Goal: Task Accomplishment & Management: Manage account settings

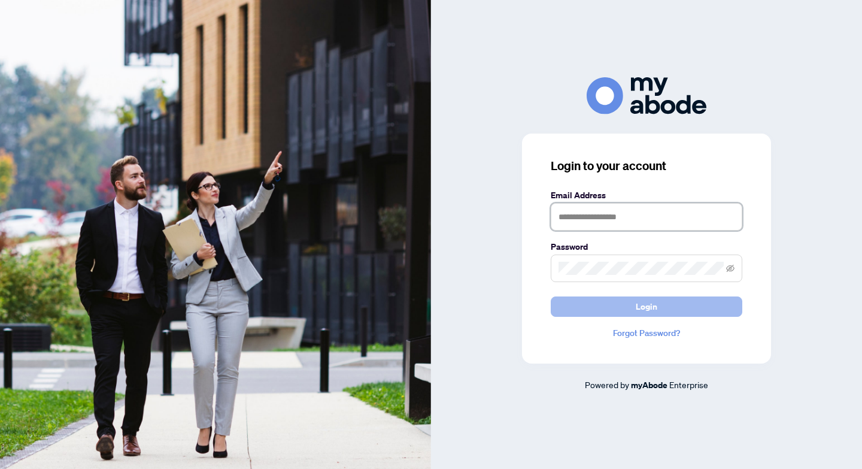
type input "**********"
click at [653, 309] on span "Login" at bounding box center [647, 306] width 22 height 19
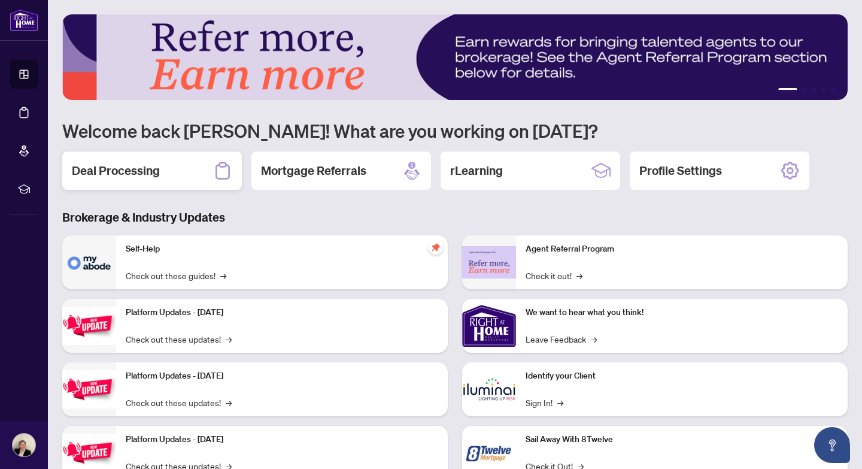
click at [122, 171] on h2 "Deal Processing" at bounding box center [116, 170] width 88 height 17
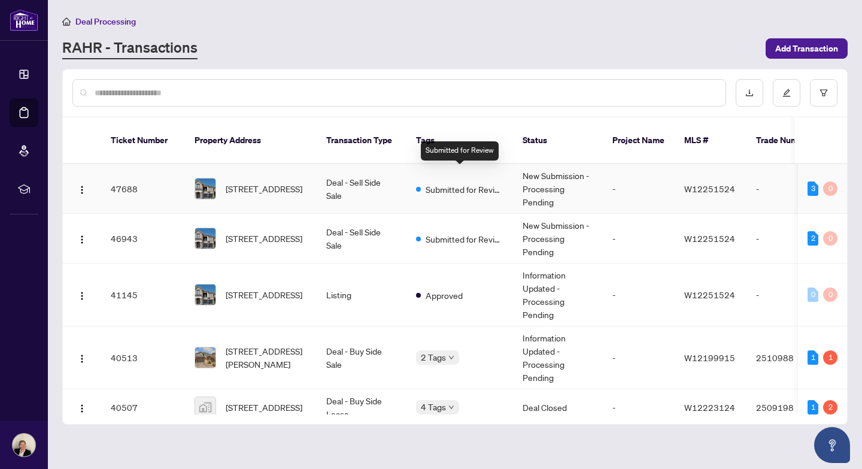
click at [465, 183] on span "Submitted for Review" at bounding box center [464, 189] width 78 height 13
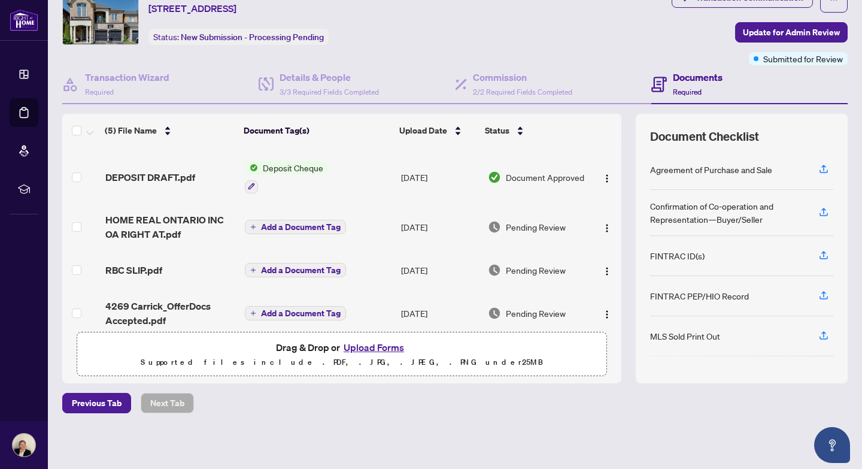
scroll to position [62, 0]
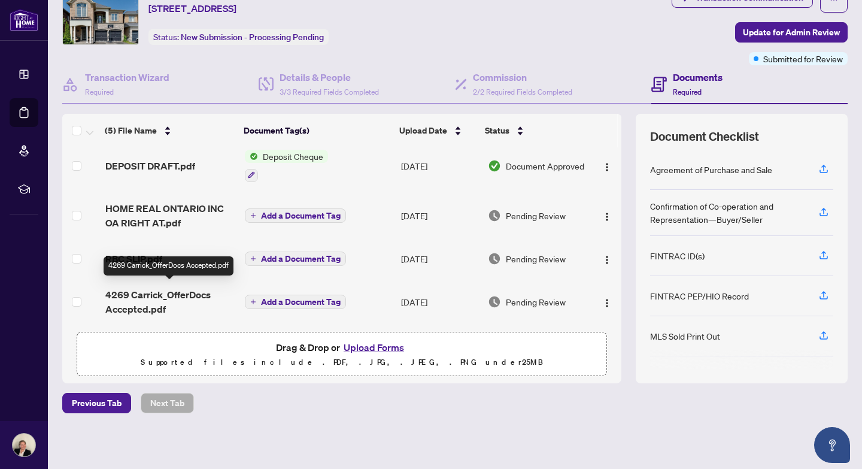
click at [162, 288] on span "4269 Carrick_OfferDocs Accepted.pdf" at bounding box center [170, 301] width 130 height 29
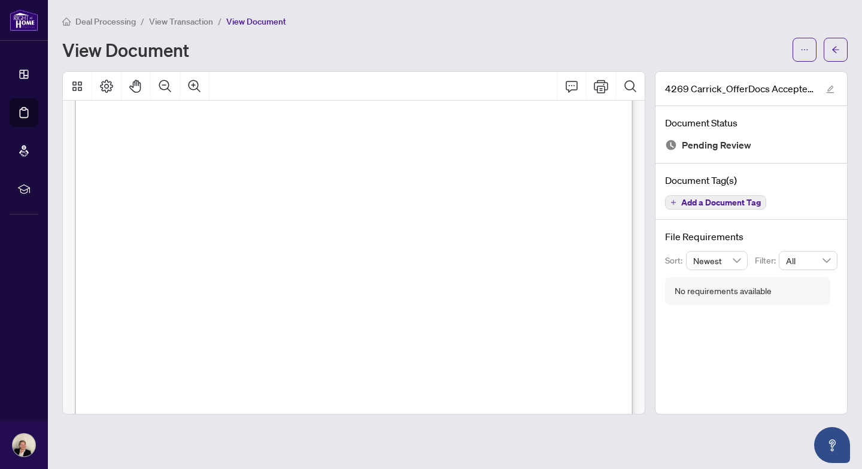
scroll to position [242, 0]
click at [831, 50] on icon "arrow-left" at bounding box center [835, 49] width 8 height 8
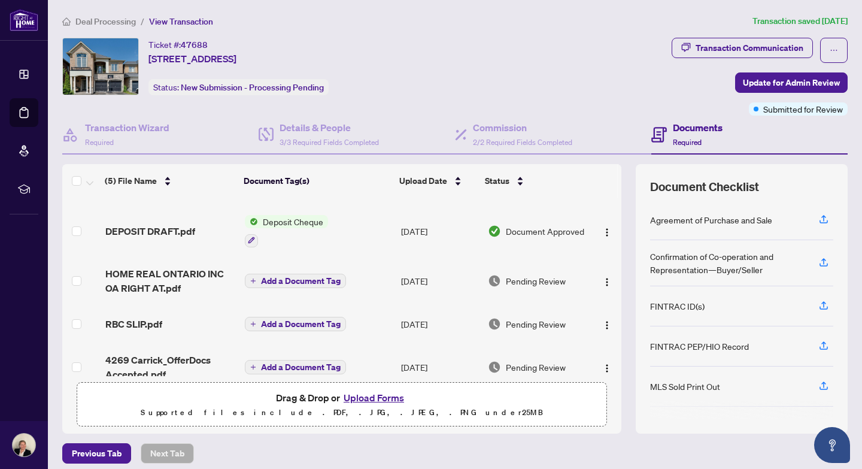
scroll to position [62, 0]
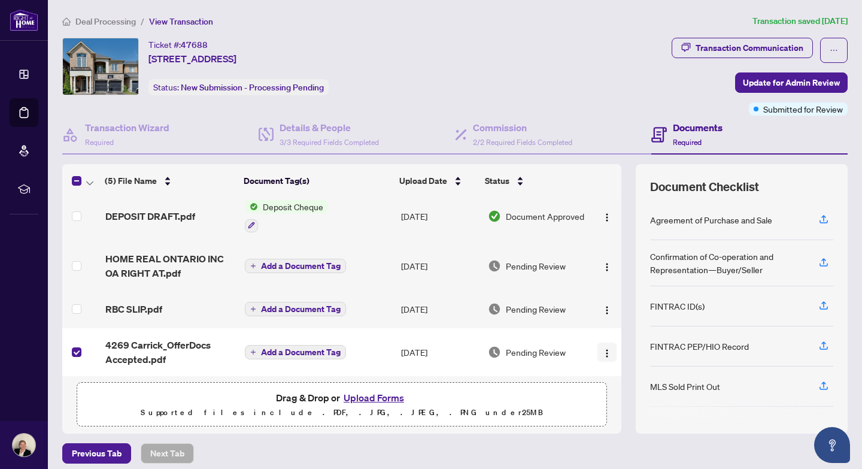
click at [605, 348] on img "button" at bounding box center [607, 353] width 10 height 10
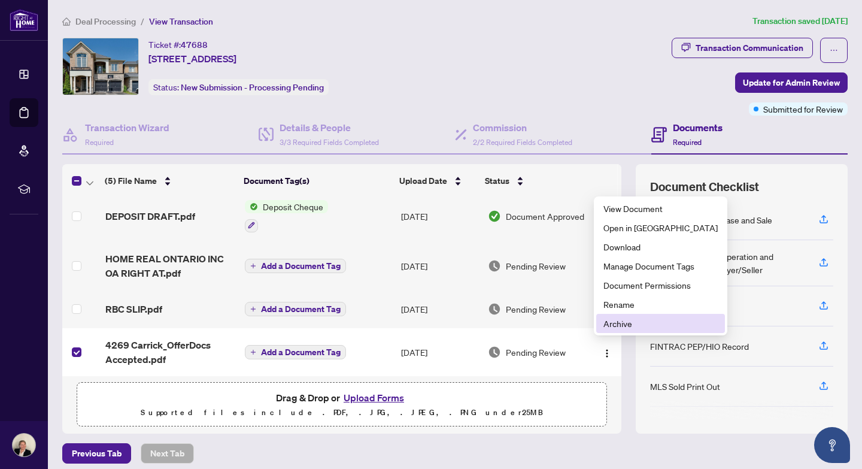
click at [622, 324] on span "Archive" at bounding box center [660, 323] width 114 height 13
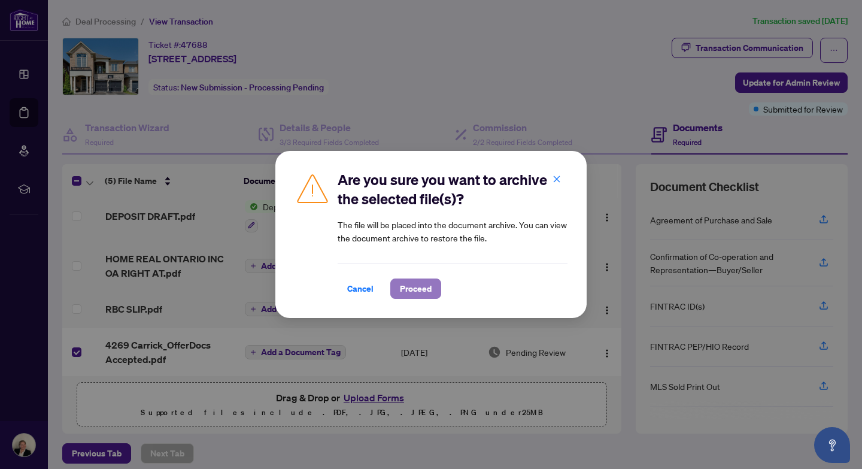
click at [423, 288] on span "Proceed" at bounding box center [416, 288] width 32 height 19
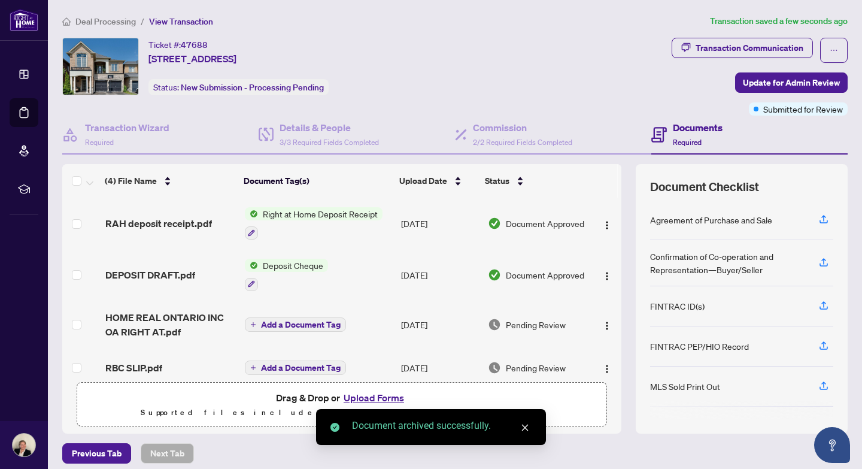
scroll to position [14, 0]
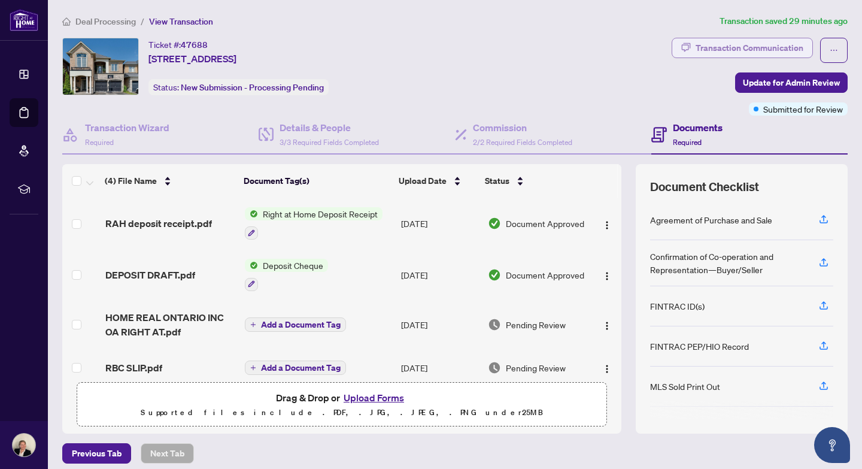
click at [751, 50] on div "Transaction Communication" at bounding box center [749, 47] width 108 height 19
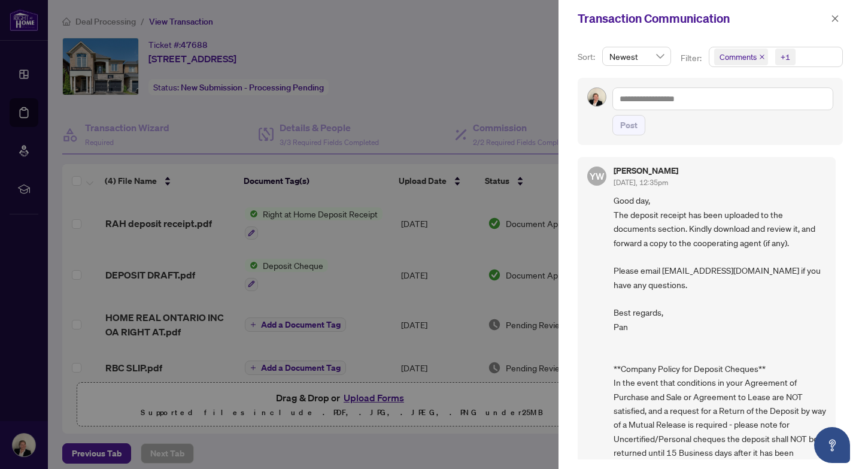
scroll to position [0, 0]
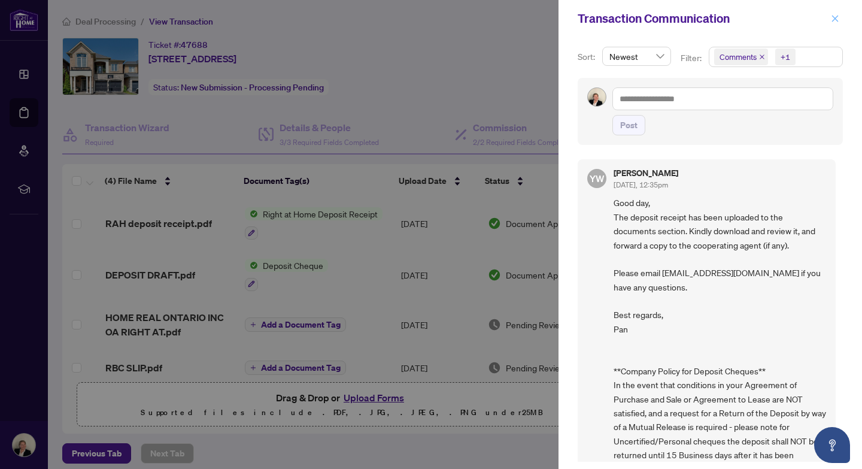
click at [831, 16] on icon "close" at bounding box center [835, 18] width 8 height 8
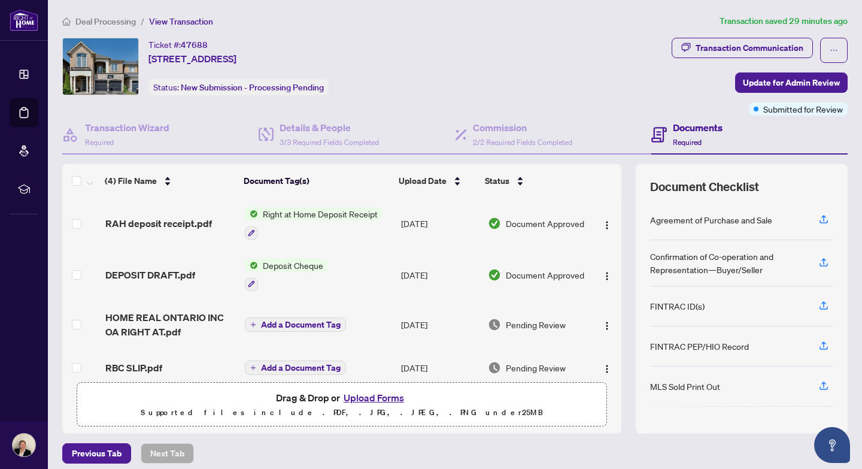
scroll to position [14, 0]
click at [376, 396] on button "Upload Forms" at bounding box center [374, 398] width 68 height 16
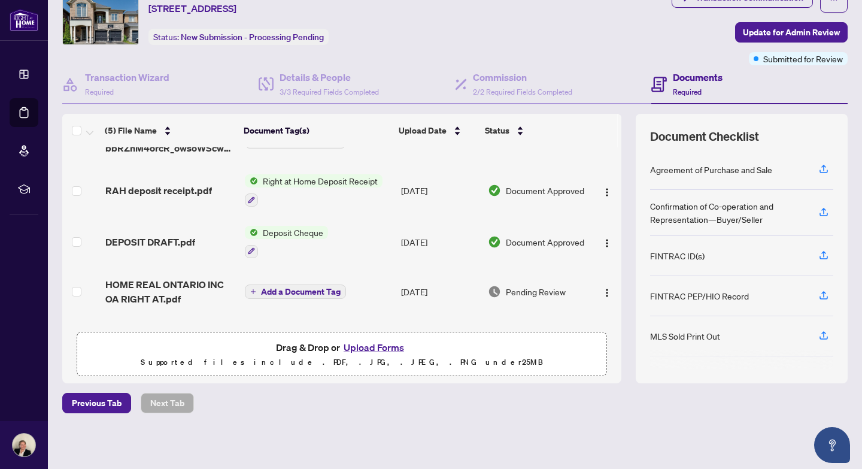
scroll to position [62, 0]
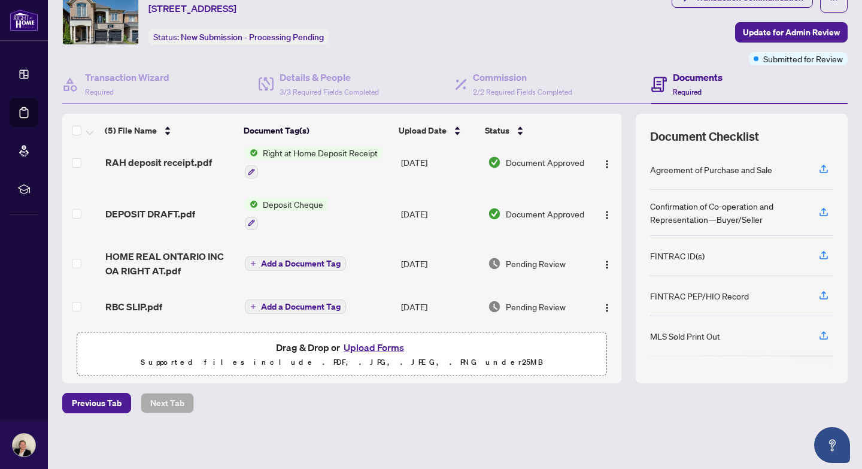
click at [359, 343] on button "Upload Forms" at bounding box center [374, 347] width 68 height 16
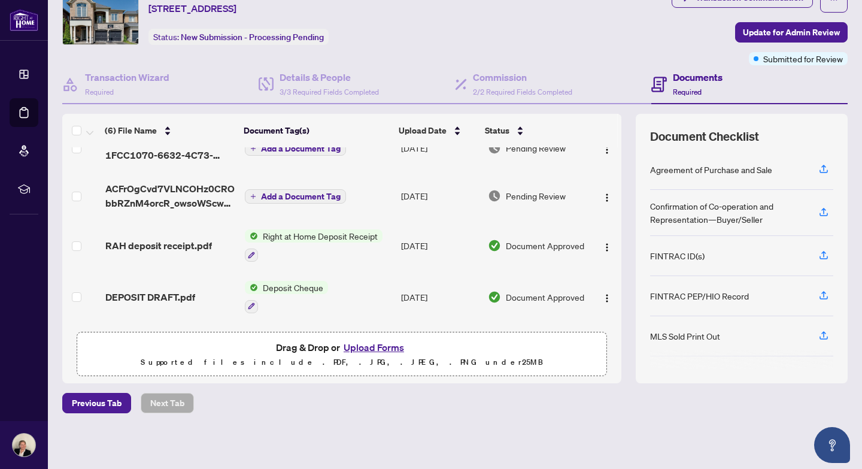
scroll to position [0, 0]
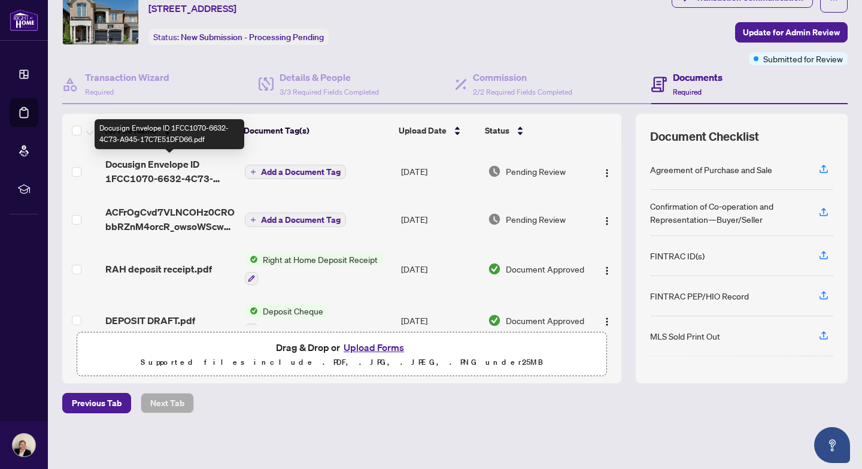
click at [175, 165] on span "Docusign Envelope ID 1FCC1070-6632-4C73-A945-17C7E51DFD66.pdf" at bounding box center [170, 171] width 130 height 29
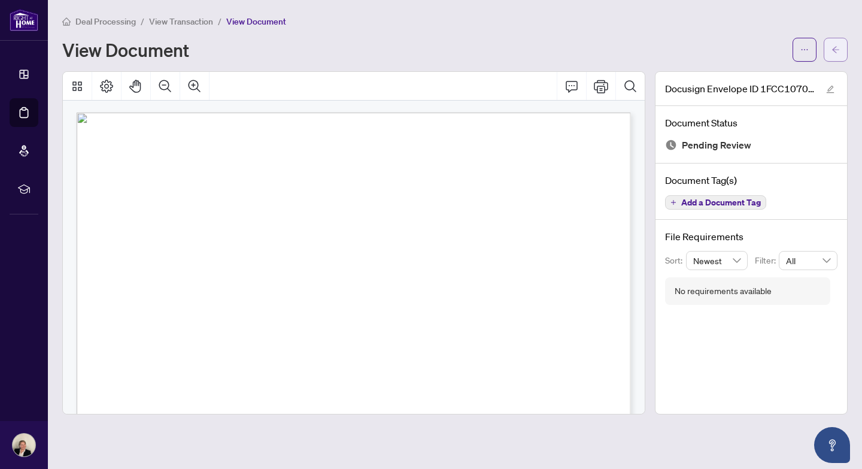
click at [835, 49] on icon "arrow-left" at bounding box center [835, 49] width 7 height 7
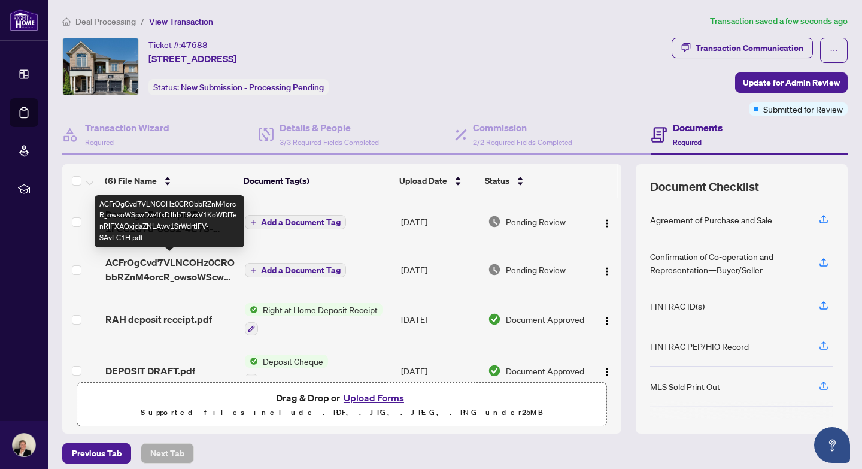
click at [171, 263] on span "ACFrOgCvd7VLNCOHz0CRObbRZnM4orcR_owsoWScwDw4fxDJhbTl9vxV1KoWDITenRlFXAOxjdaZNLA…" at bounding box center [170, 269] width 130 height 29
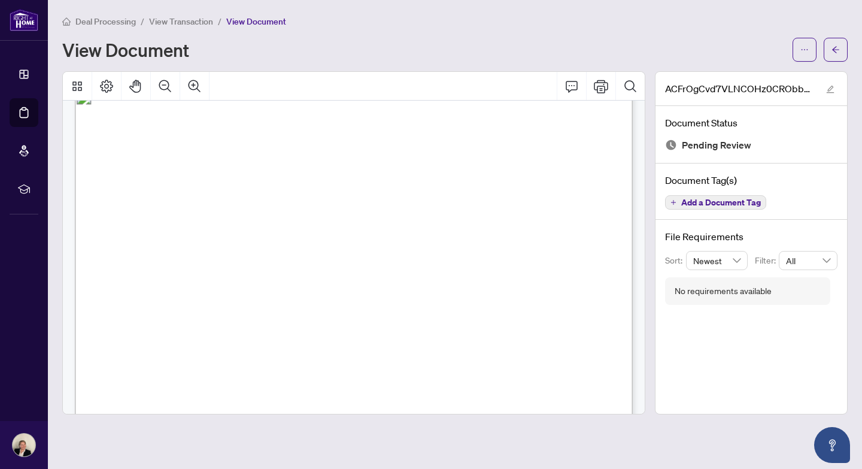
scroll to position [4474, 0]
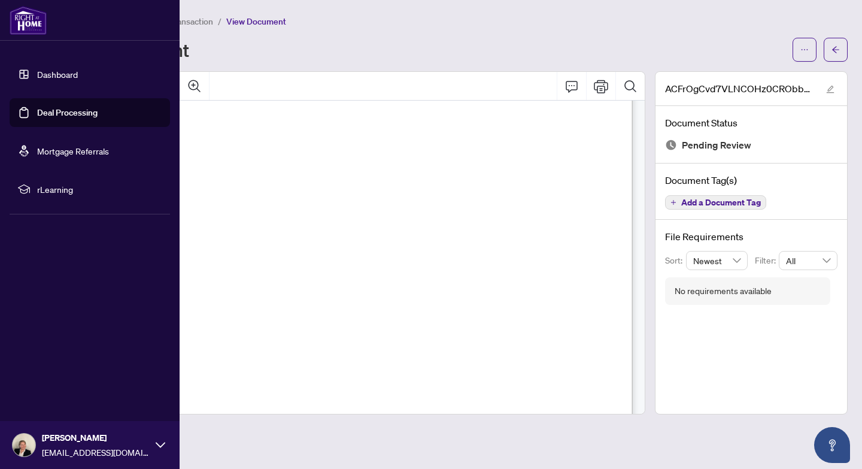
click at [37, 113] on link "Deal Processing" at bounding box center [67, 112] width 60 height 11
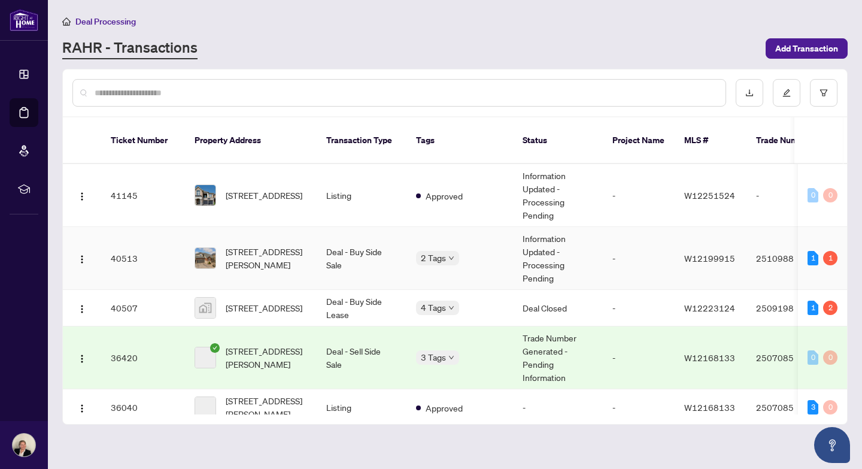
scroll to position [111, 0]
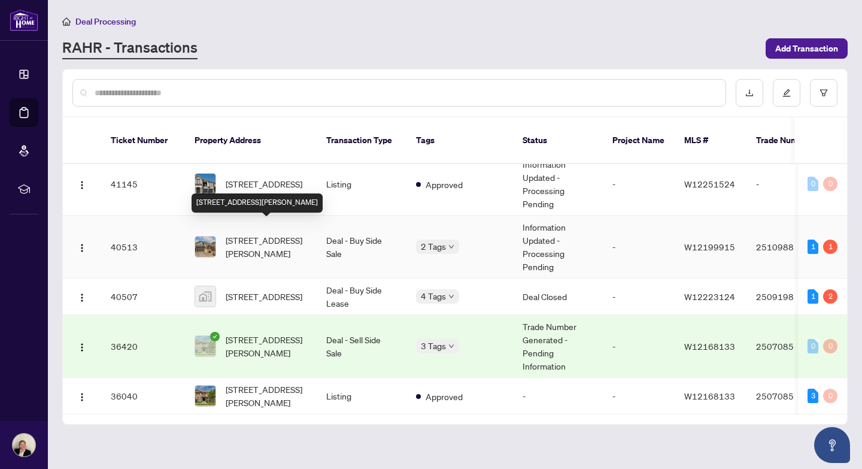
click at [267, 233] on span "2382 Emerson Dr, Burlington, Ontario L7L 7G6, Canada" at bounding box center [266, 246] width 81 height 26
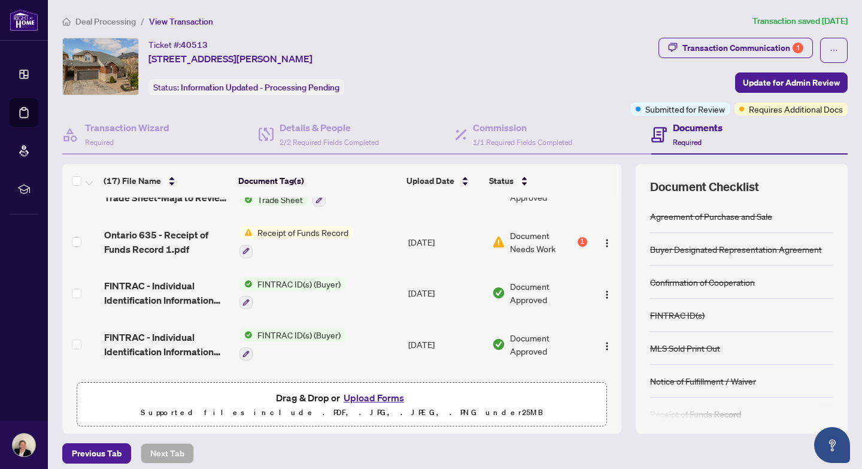
scroll to position [83, 0]
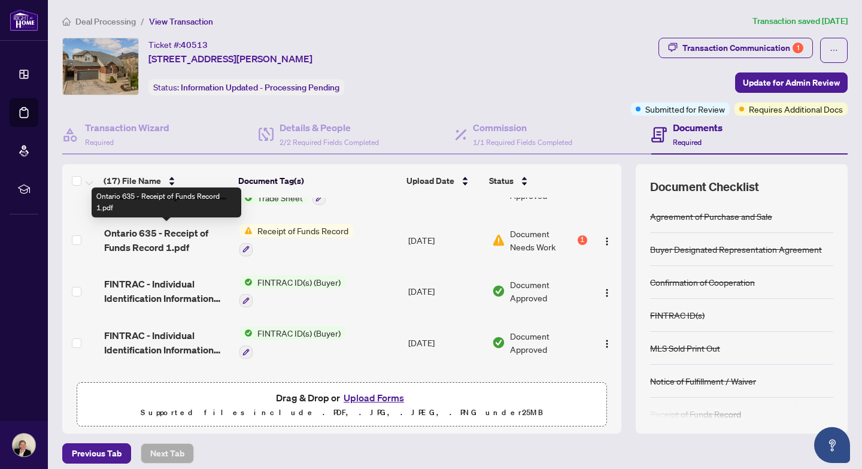
click at [158, 231] on span "Ontario 635 - Receipt of Funds Record 1.pdf" at bounding box center [167, 240] width 126 height 29
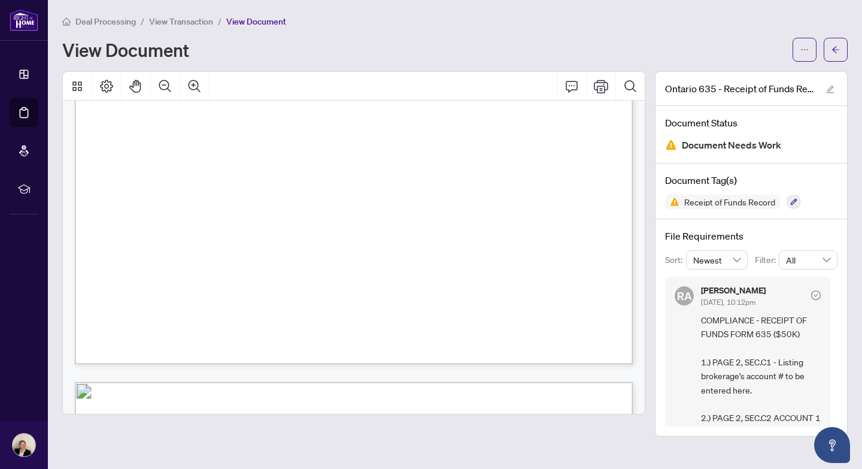
scroll to position [1212, 0]
click at [838, 48] on icon "arrow-left" at bounding box center [835, 49] width 8 height 8
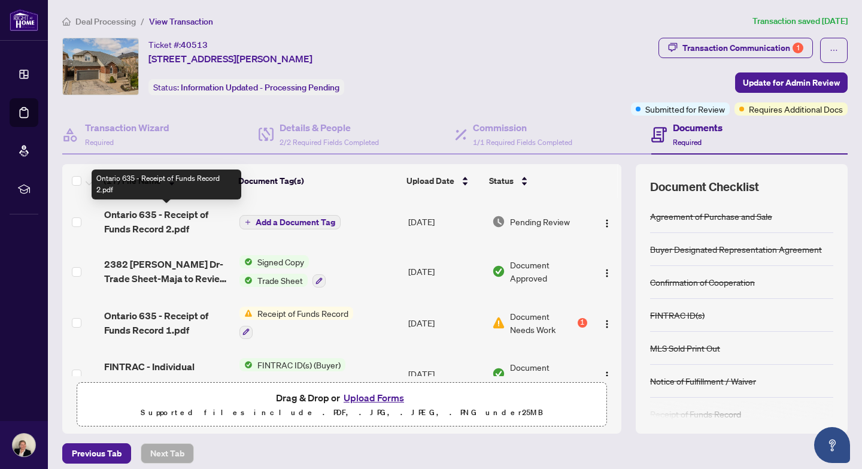
click at [171, 214] on span "Ontario 635 - Receipt of Funds Record 2.pdf" at bounding box center [167, 221] width 126 height 29
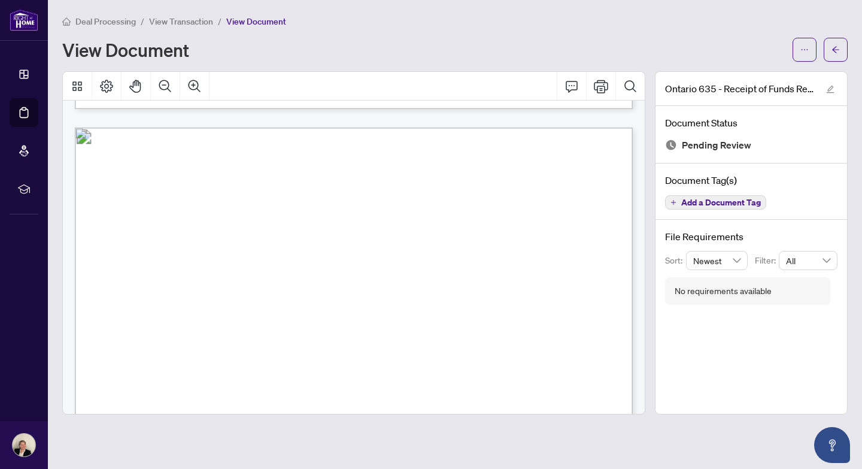
scroll to position [726, 0]
click at [837, 46] on icon "arrow-left" at bounding box center [835, 49] width 8 height 8
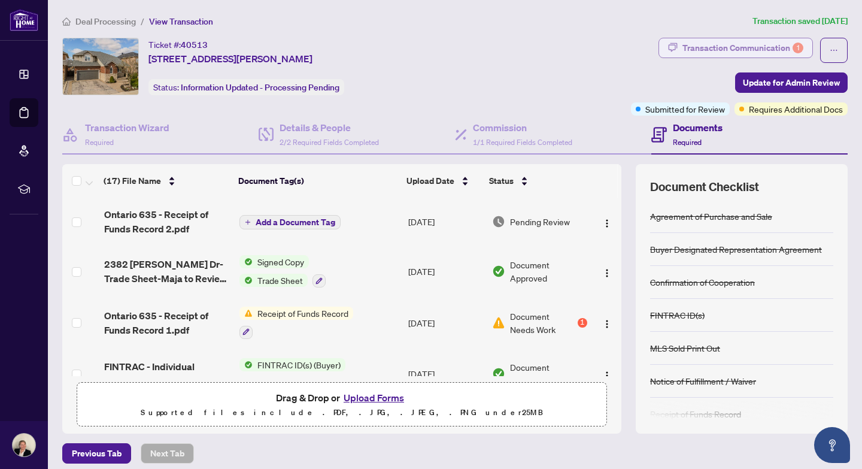
click at [749, 47] on div "Transaction Communication 1" at bounding box center [742, 47] width 121 height 19
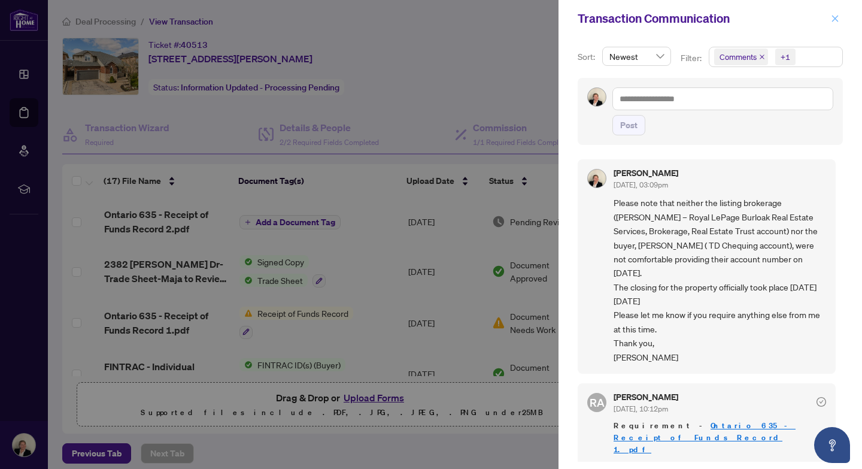
click at [837, 18] on icon "close" at bounding box center [835, 18] width 8 height 8
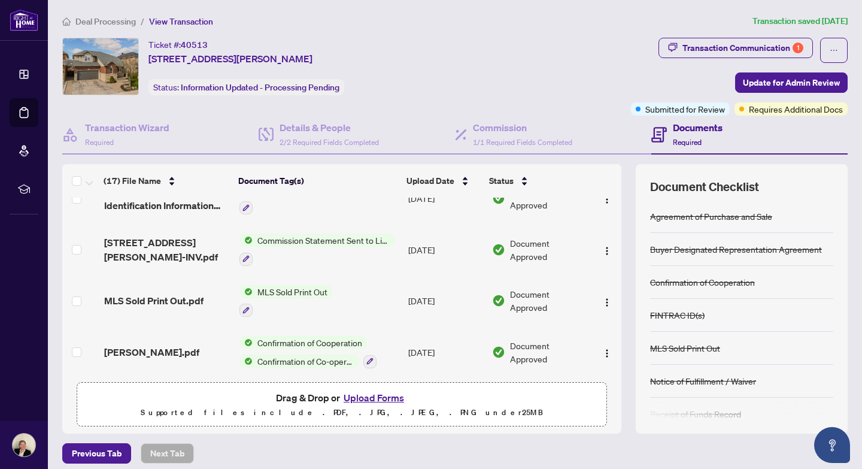
scroll to position [230, 0]
